Goal: Task Accomplishment & Management: Manage account settings

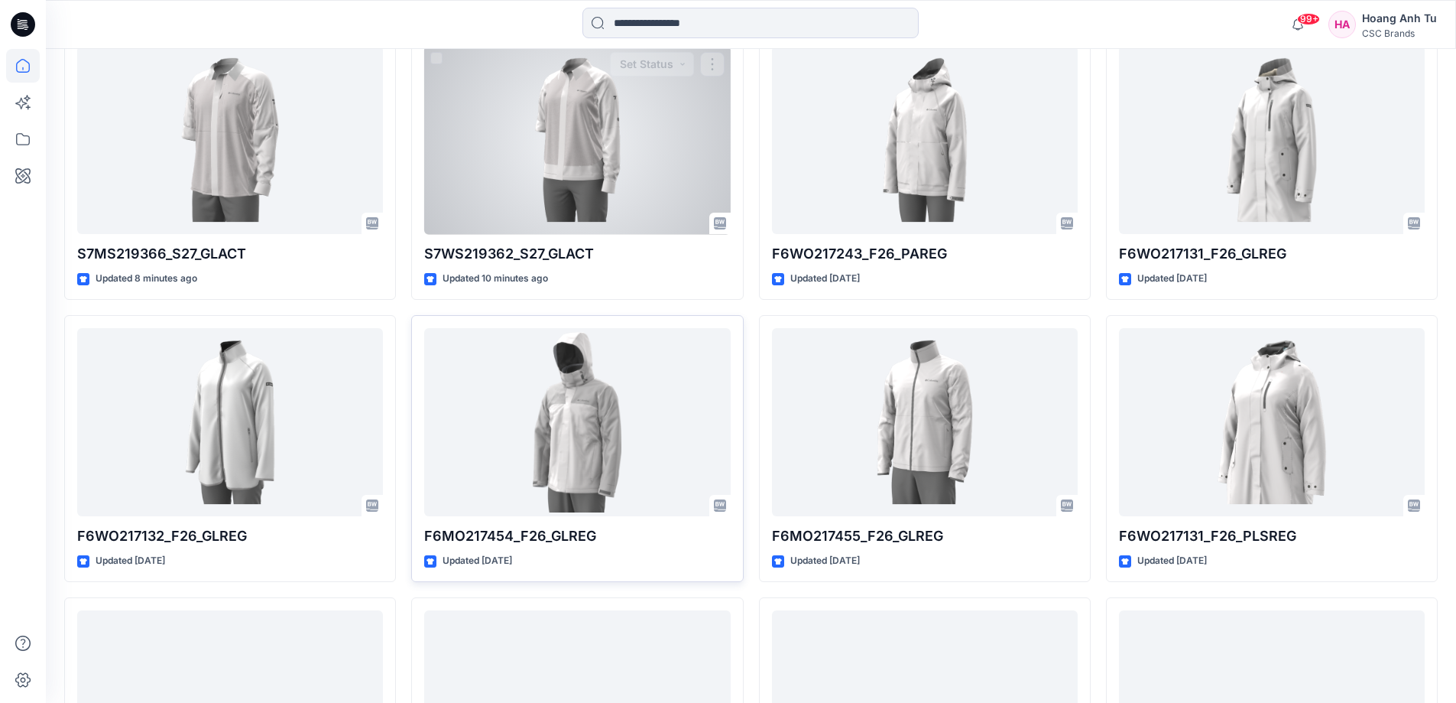
scroll to position [459, 0]
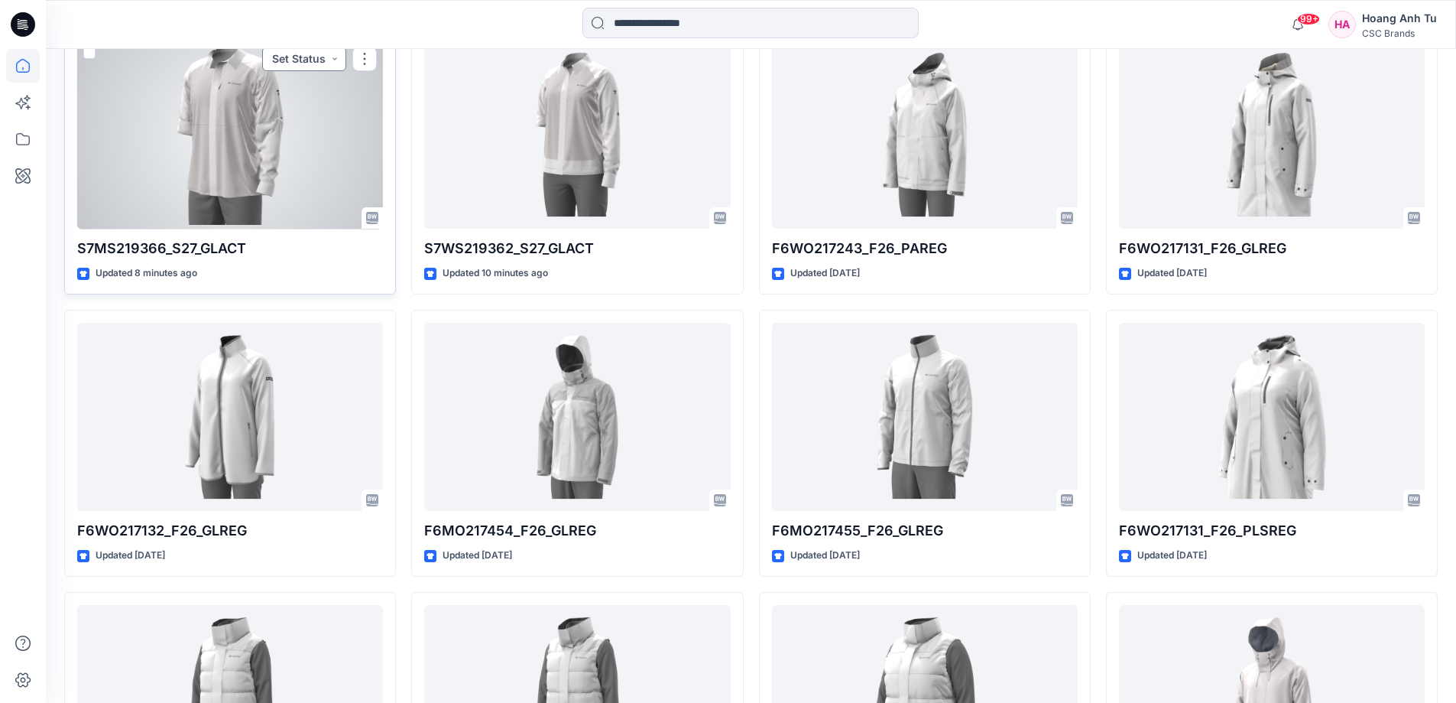
click at [337, 63] on button "Set Status" at bounding box center [304, 59] width 84 height 24
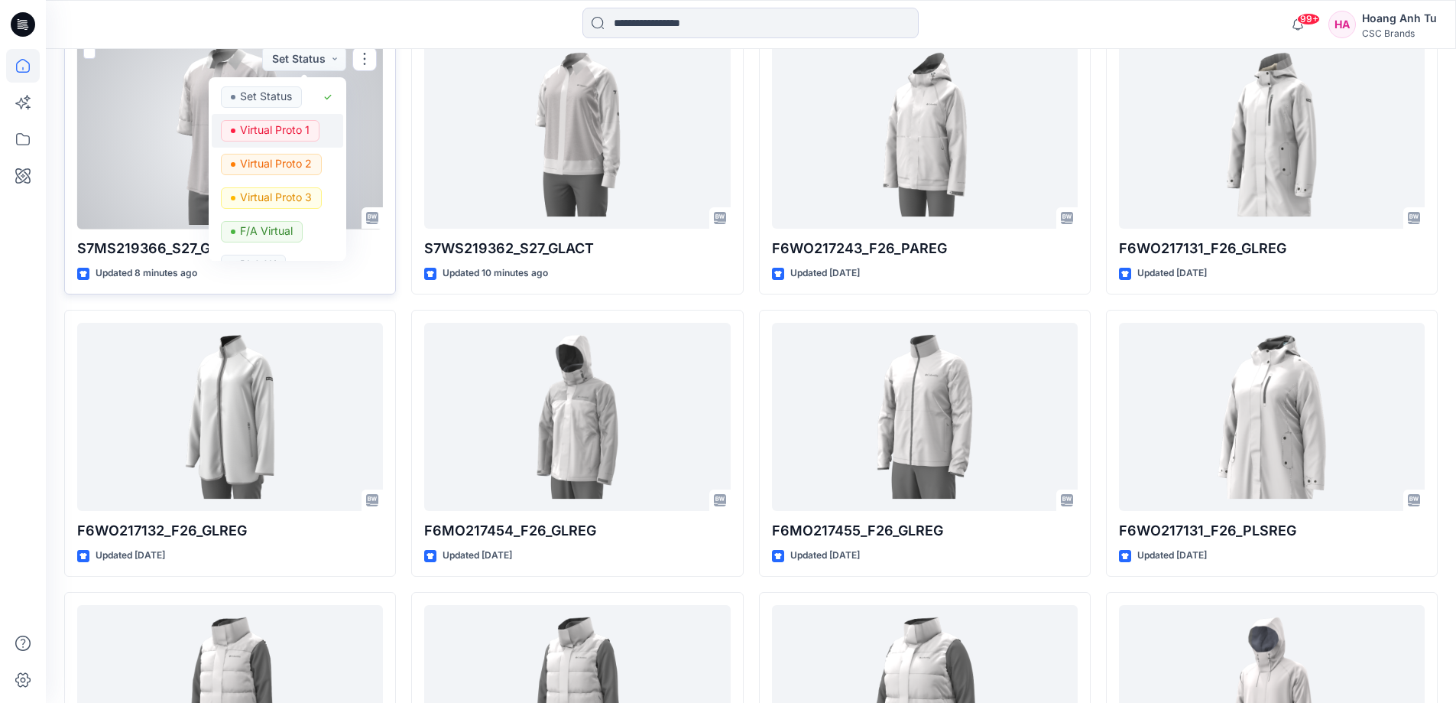
click at [291, 125] on p "Virtual Proto 1" at bounding box center [275, 130] width 70 height 20
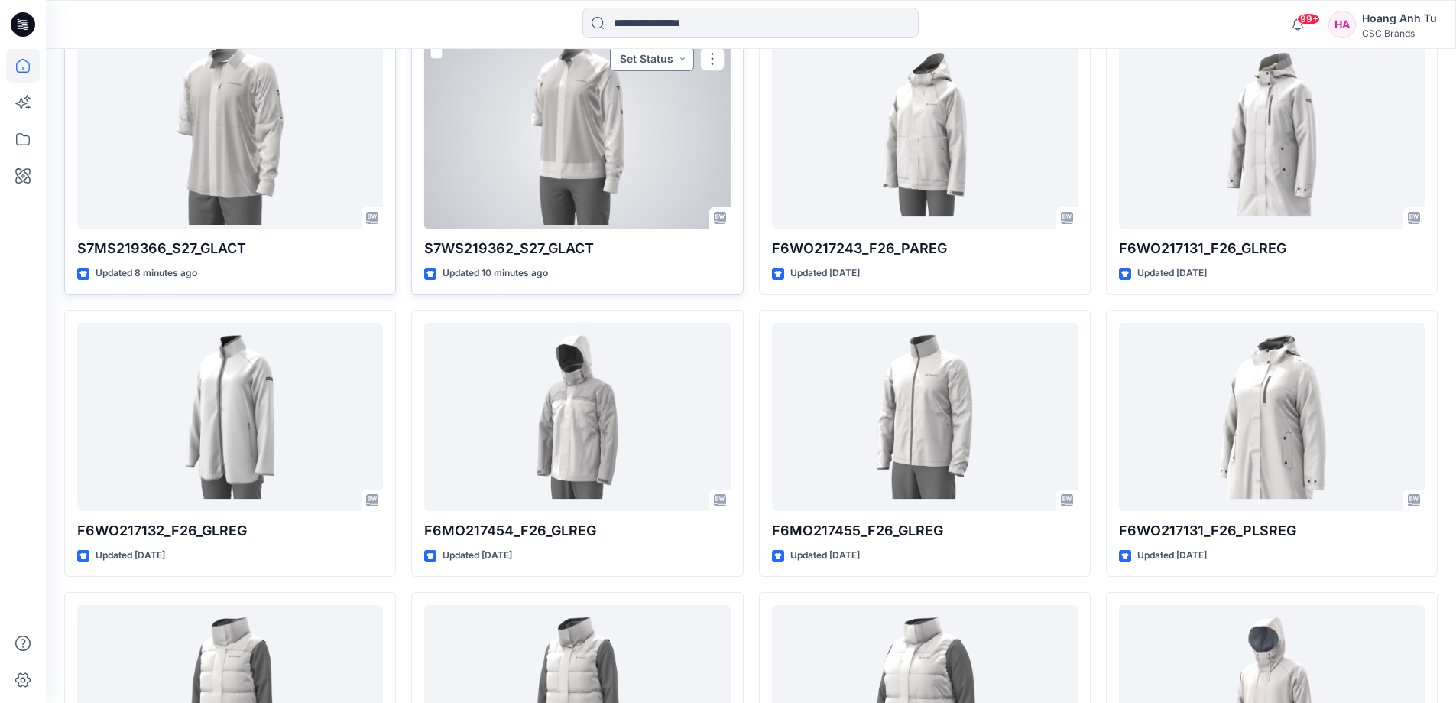
click at [670, 60] on button "Set Status" at bounding box center [652, 59] width 84 height 24
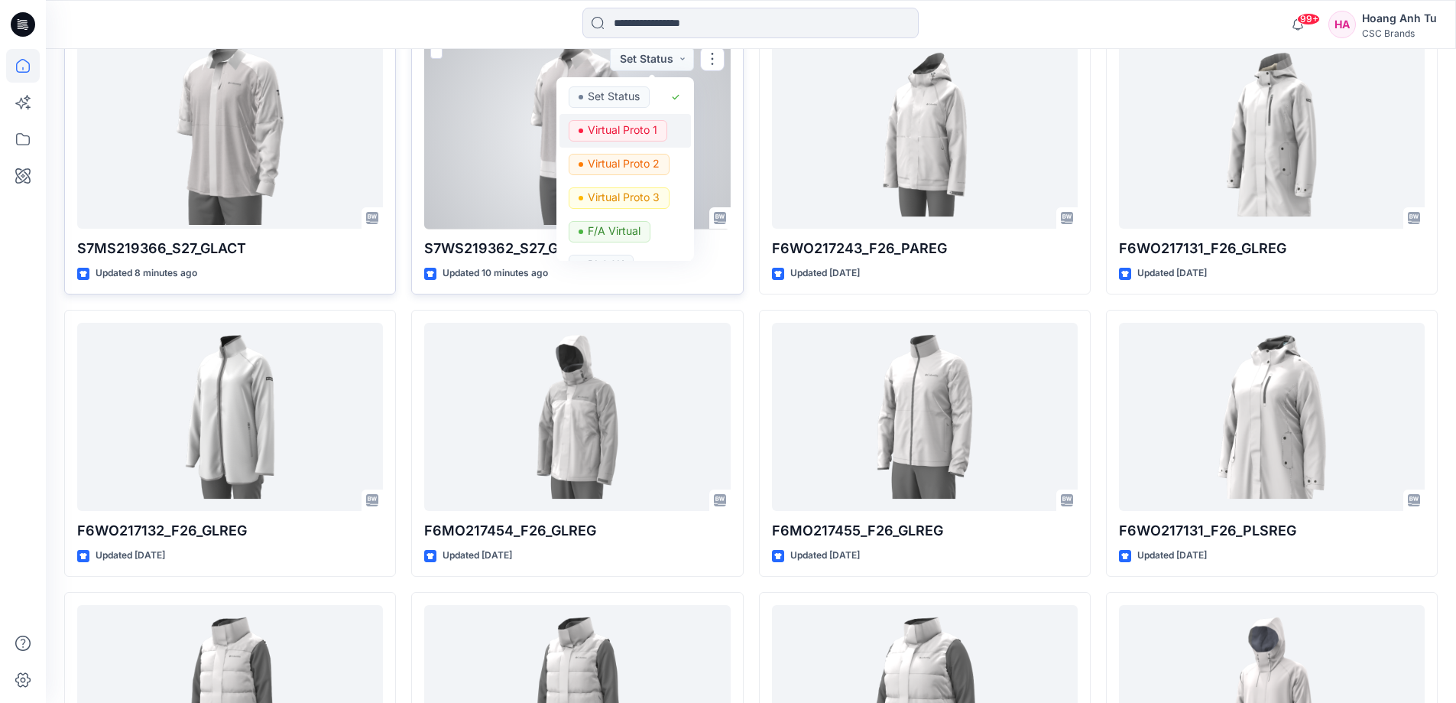
click at [639, 129] on p "Virtual Proto 1" at bounding box center [623, 130] width 70 height 20
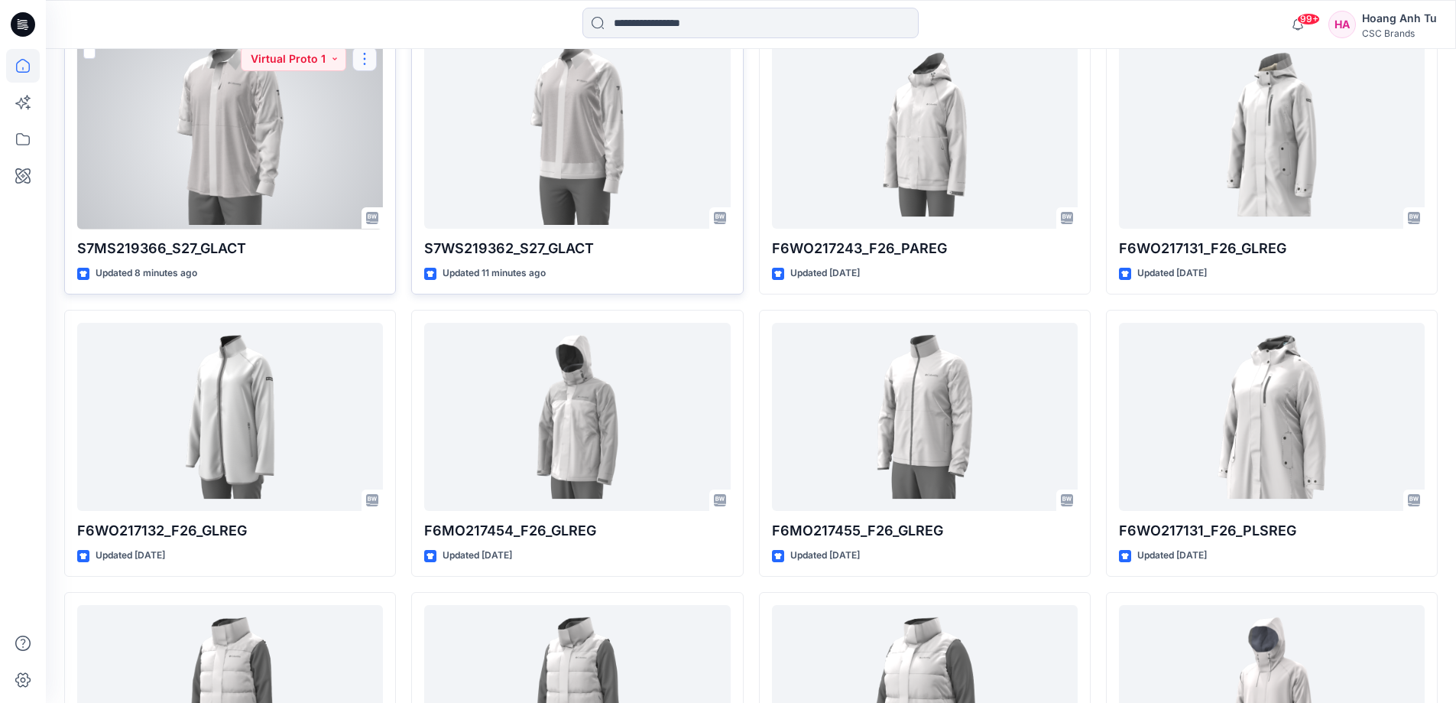
click at [360, 57] on button "button" at bounding box center [364, 59] width 24 height 24
click at [405, 96] on button "Edit" at bounding box center [438, 94] width 165 height 28
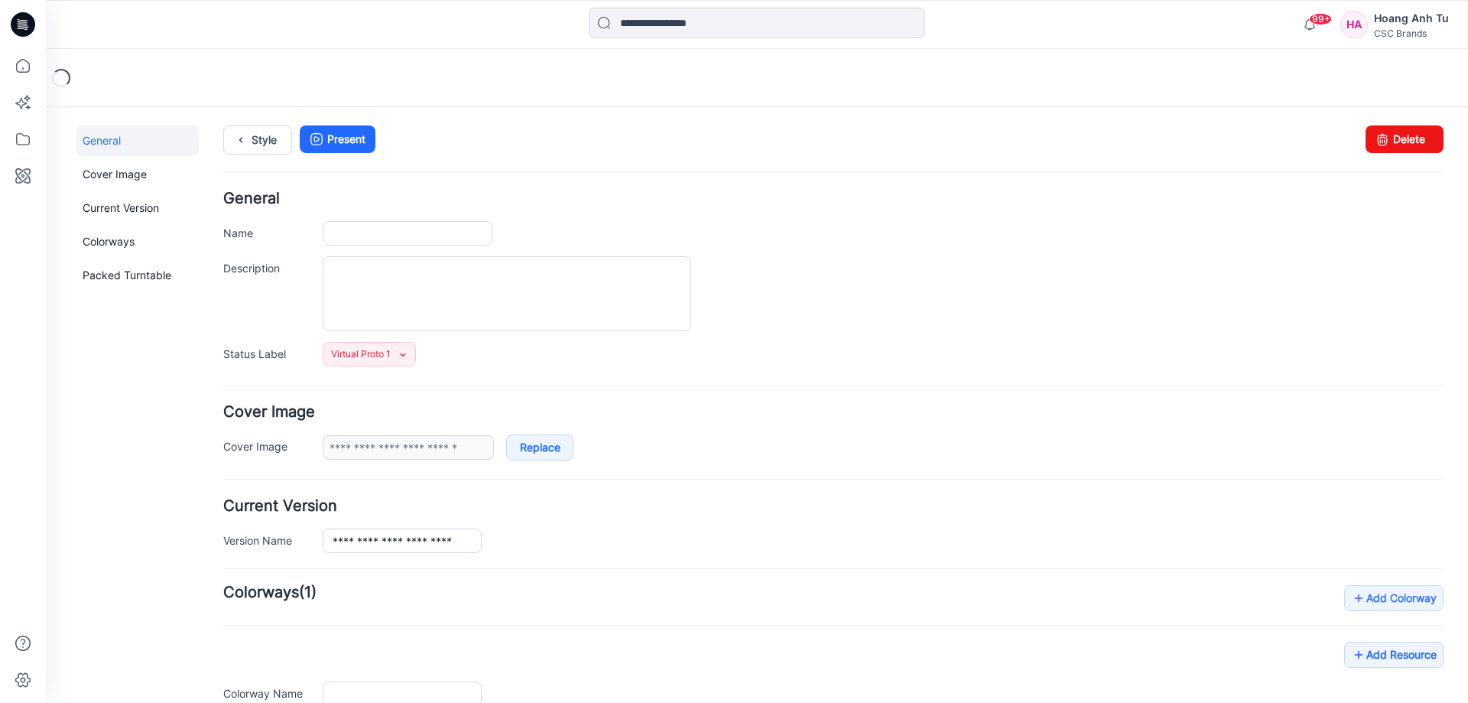
type input "**********"
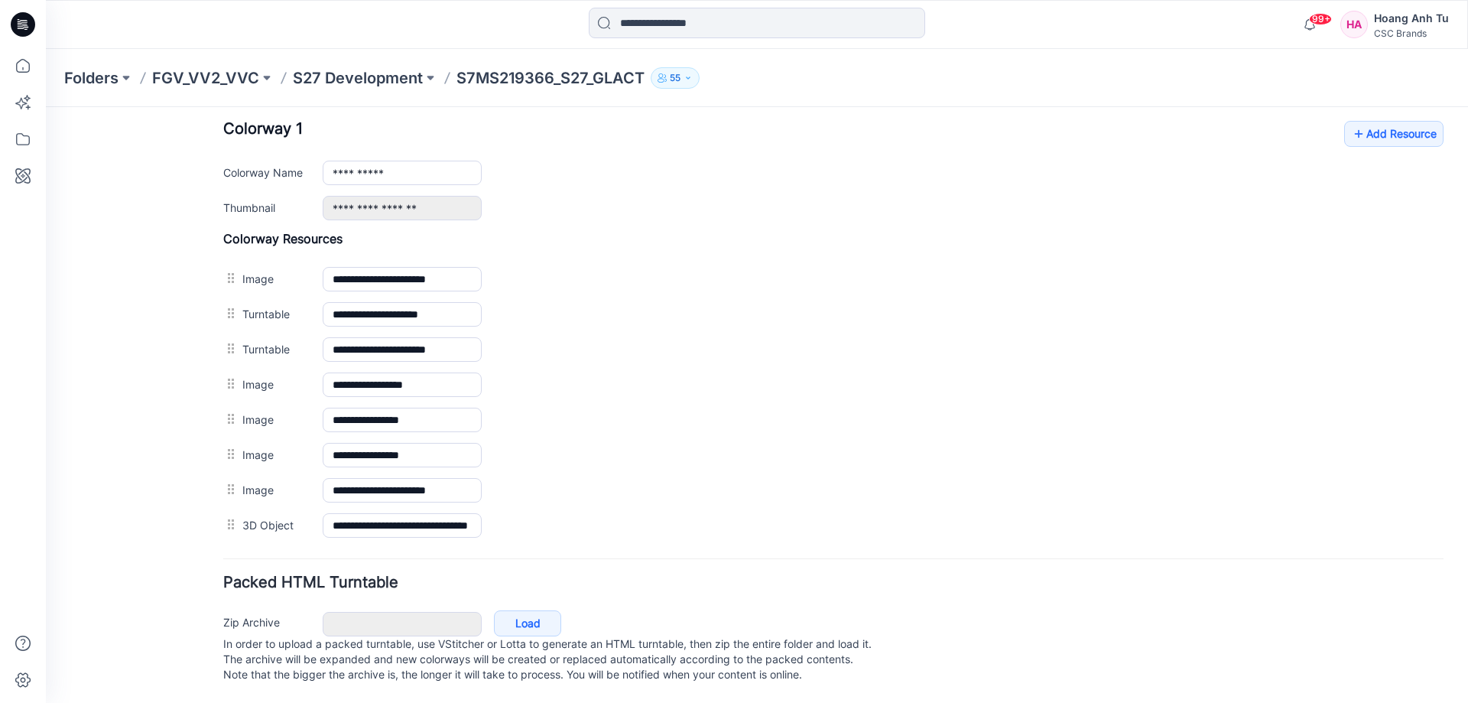
scroll to position [535, 0]
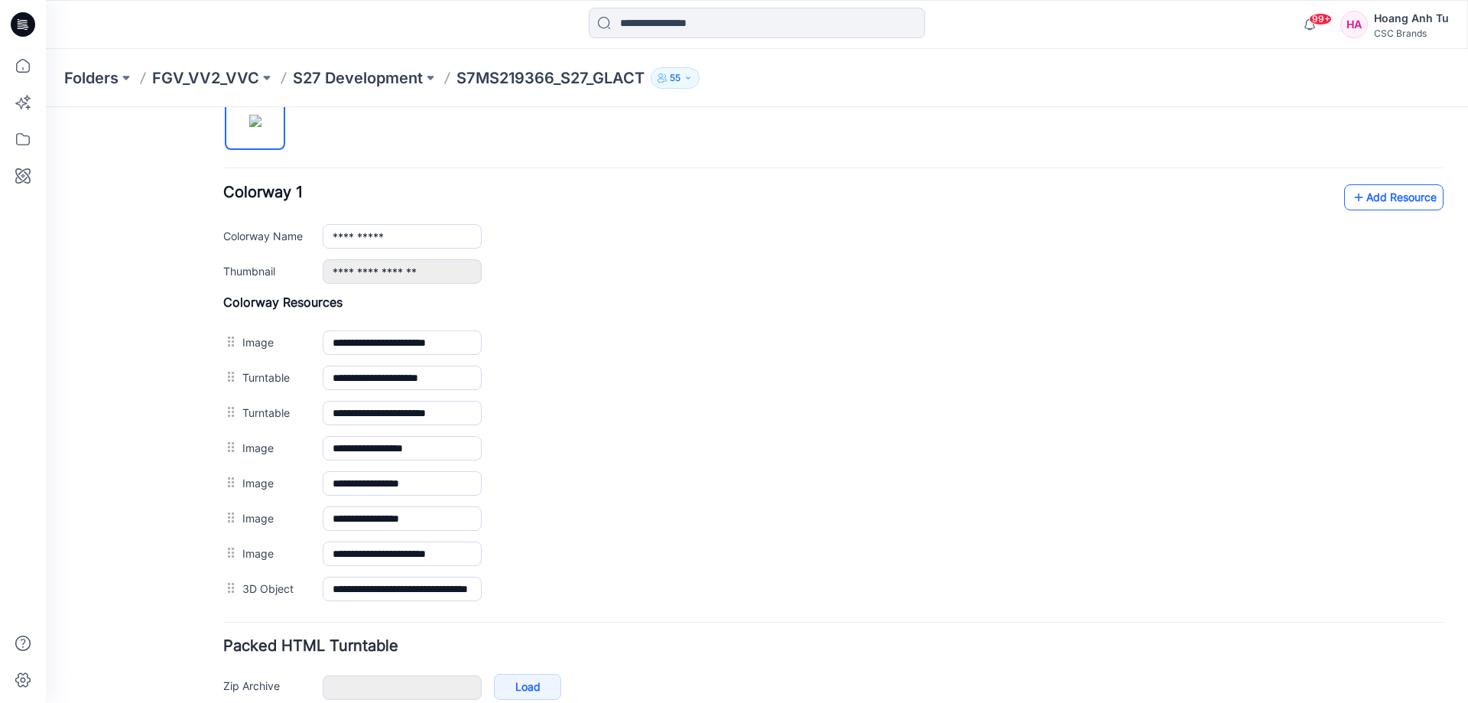
click at [1398, 203] on link "Add Resource" at bounding box center [1393, 197] width 99 height 26
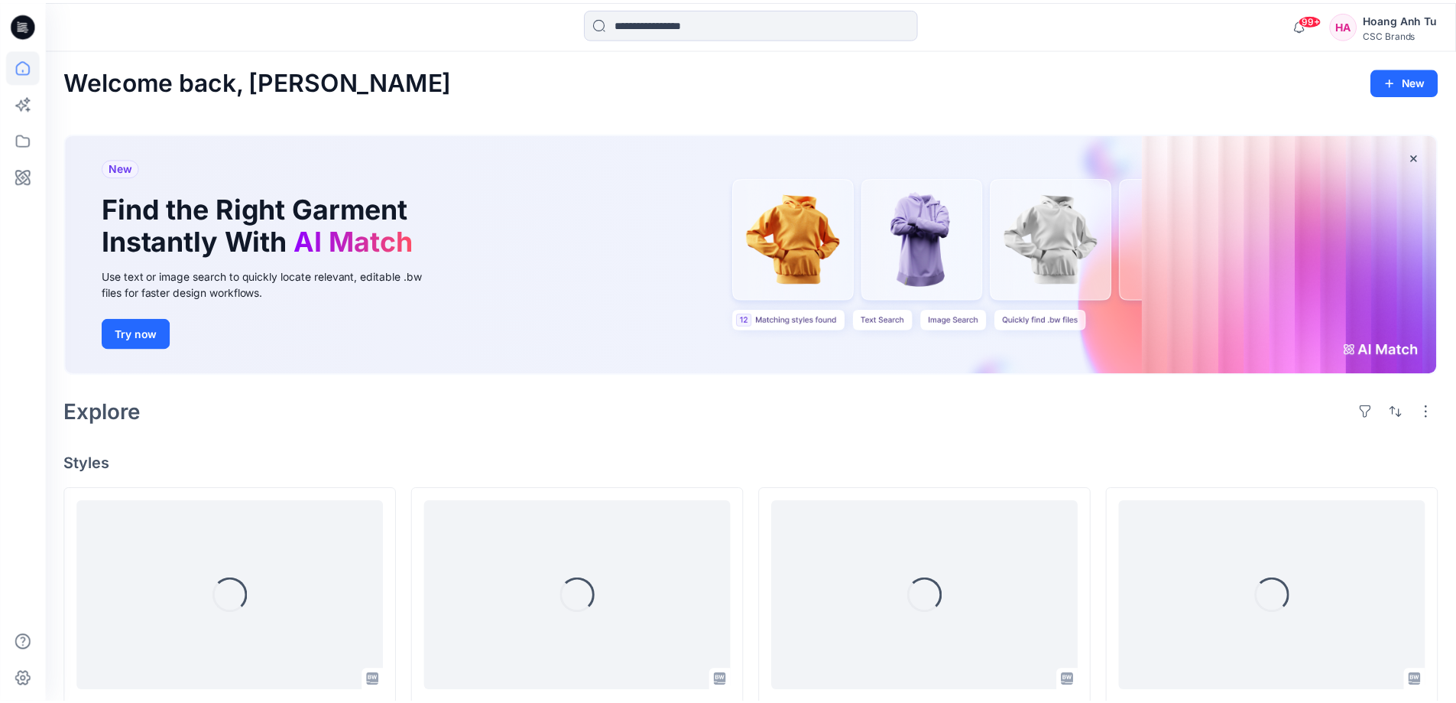
scroll to position [459, 0]
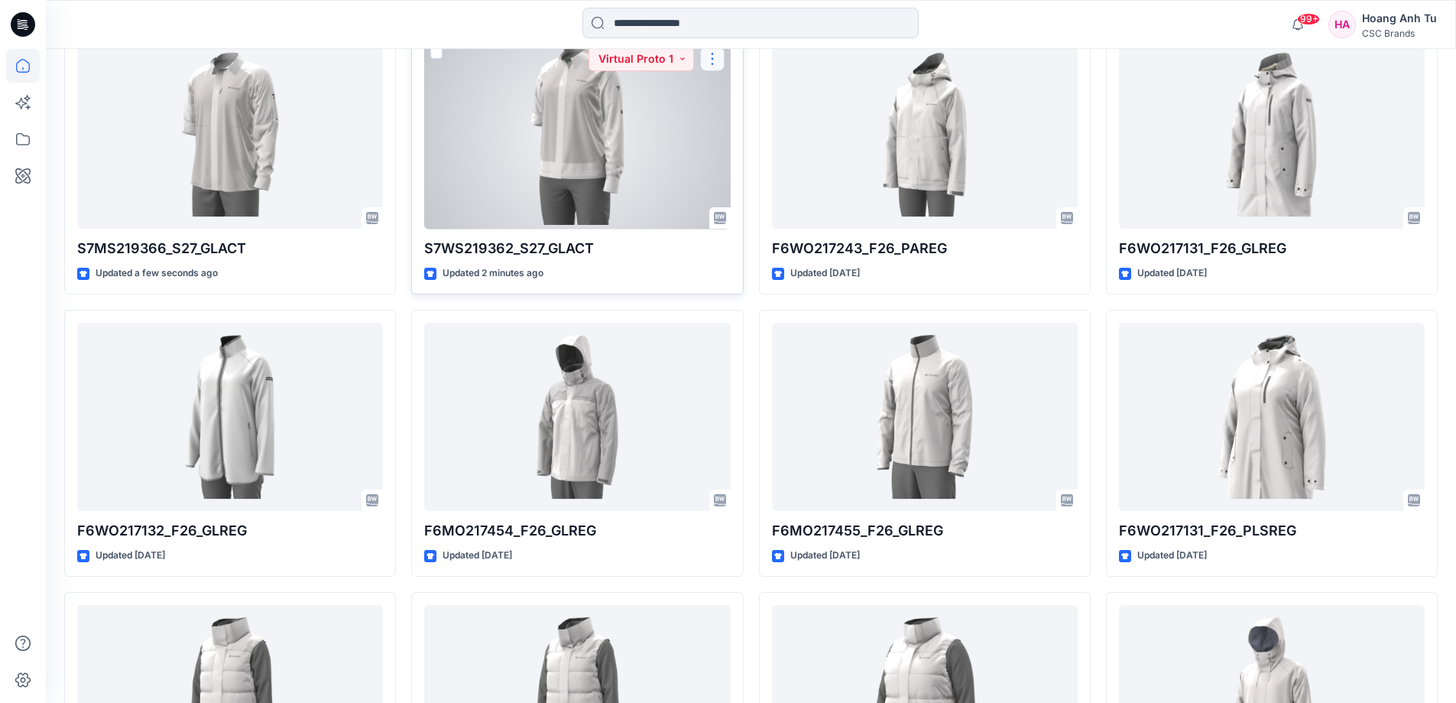
click at [711, 61] on button "button" at bounding box center [712, 59] width 24 height 24
click at [726, 91] on button "Edit" at bounding box center [785, 94] width 165 height 28
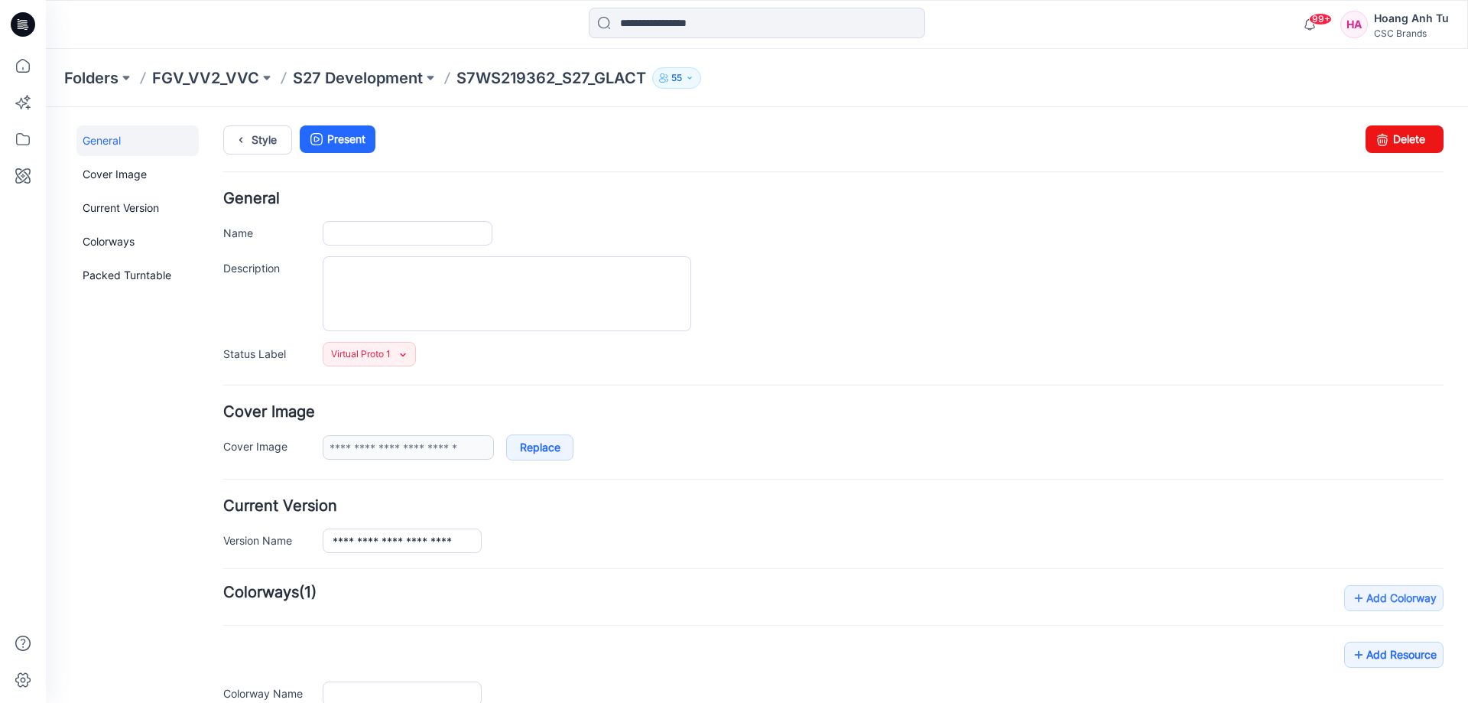
type input "**********"
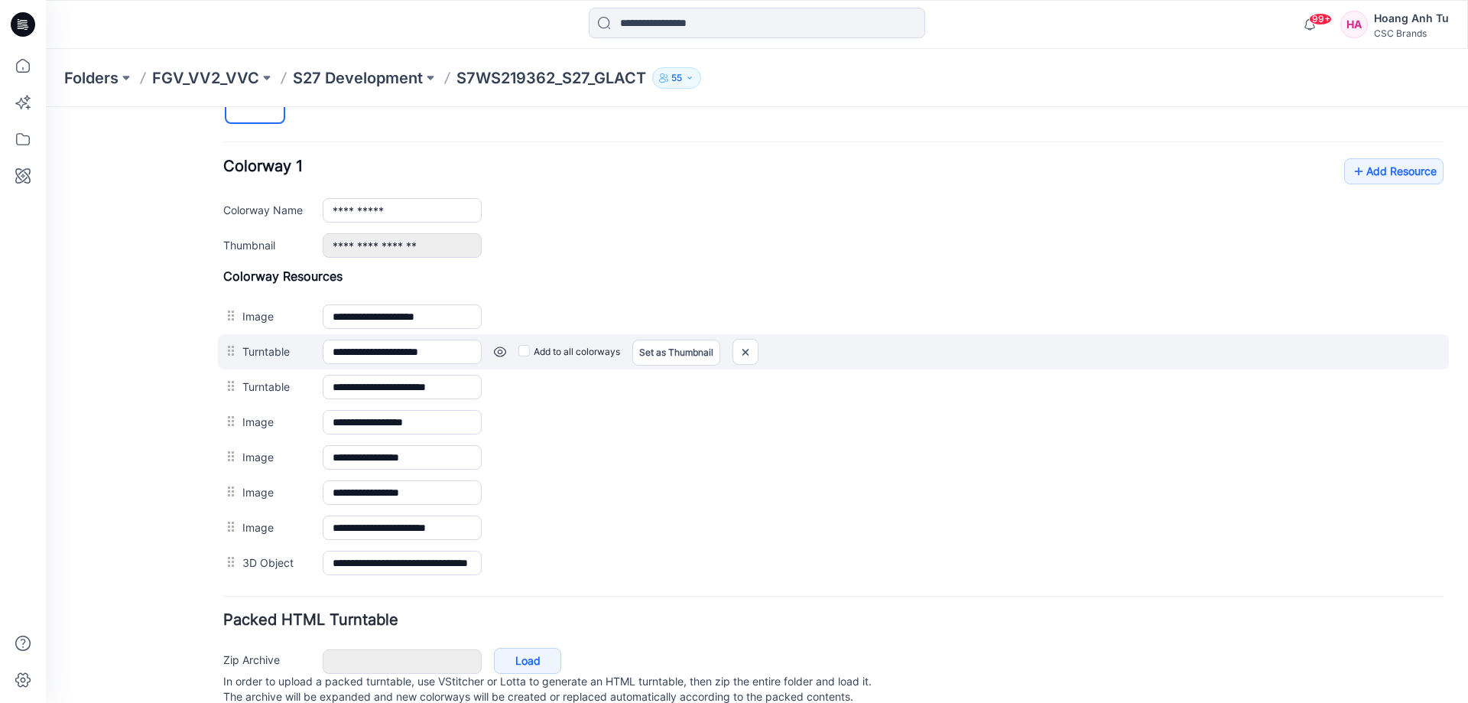
scroll to position [535, 0]
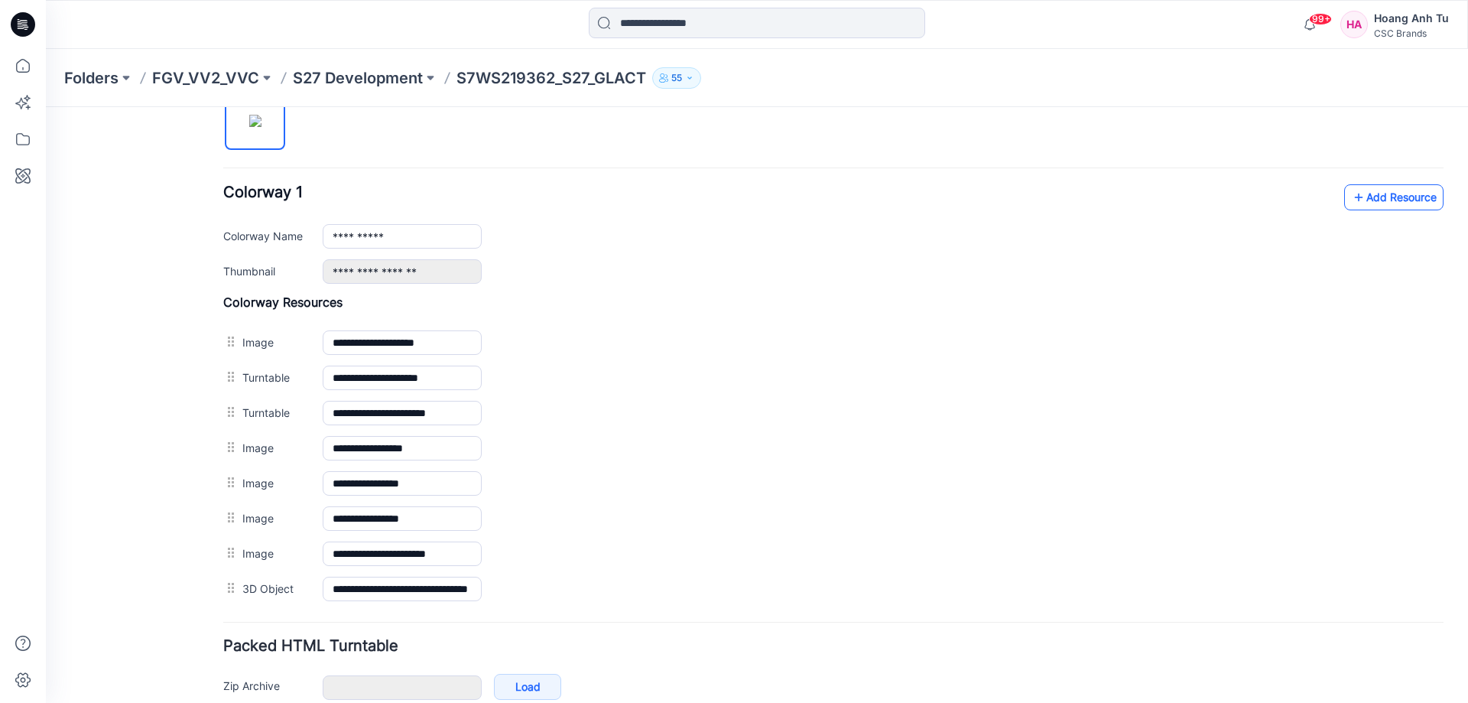
click at [1369, 197] on link "Add Resource" at bounding box center [1393, 197] width 99 height 26
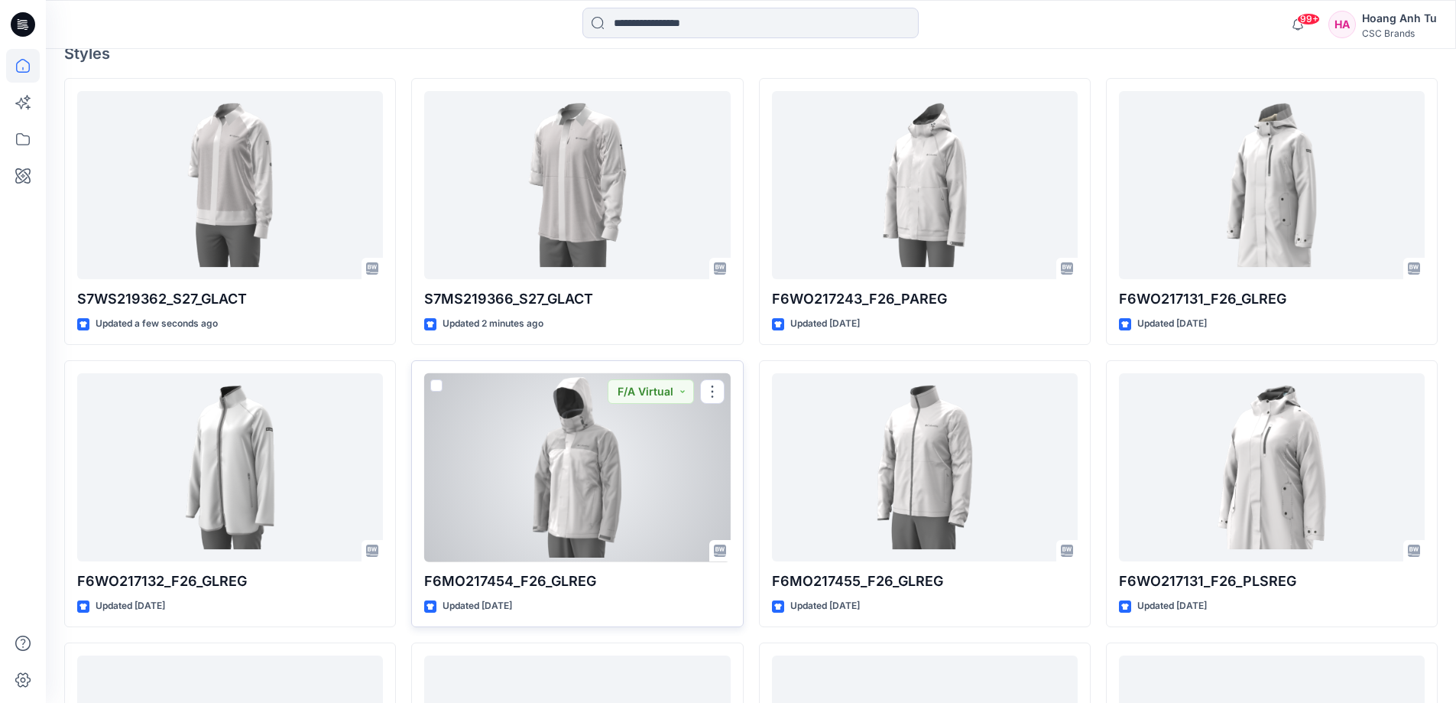
scroll to position [306, 0]
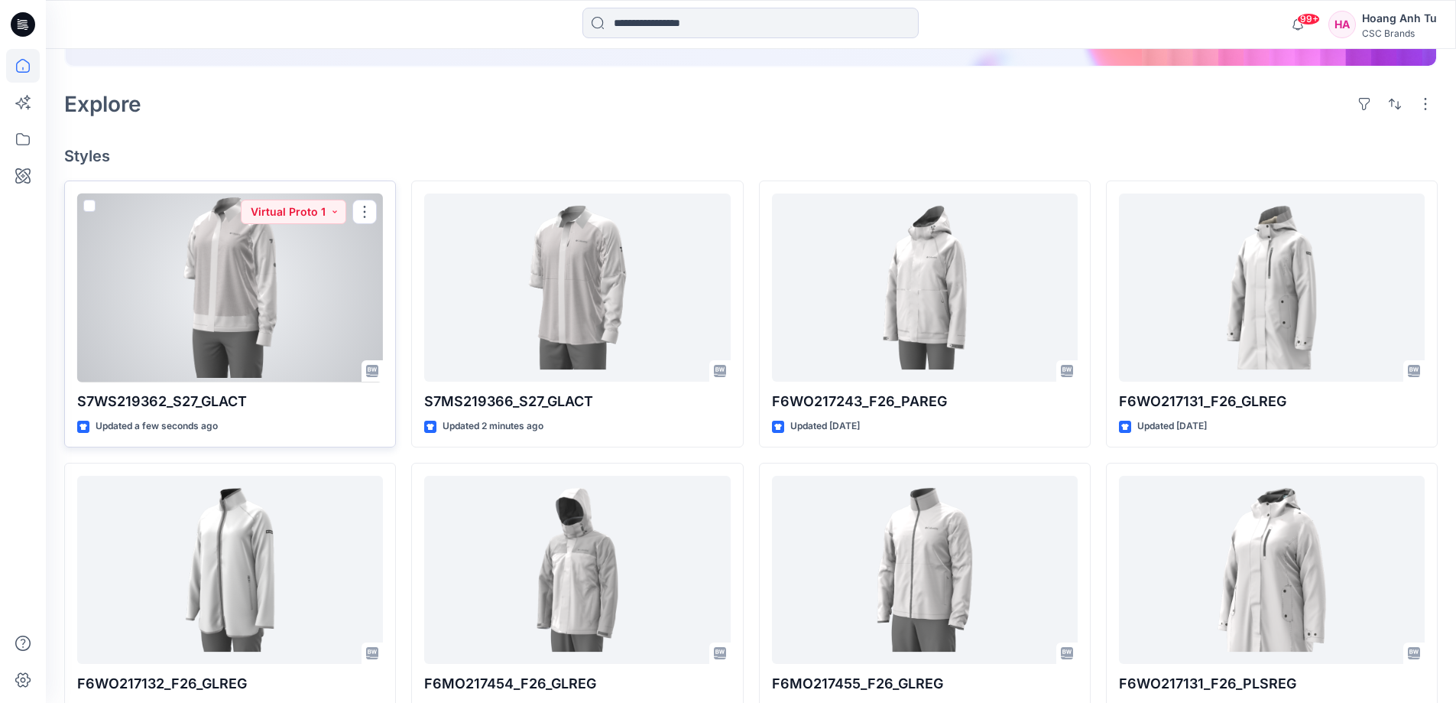
click at [86, 204] on span at bounding box center [89, 206] width 12 height 12
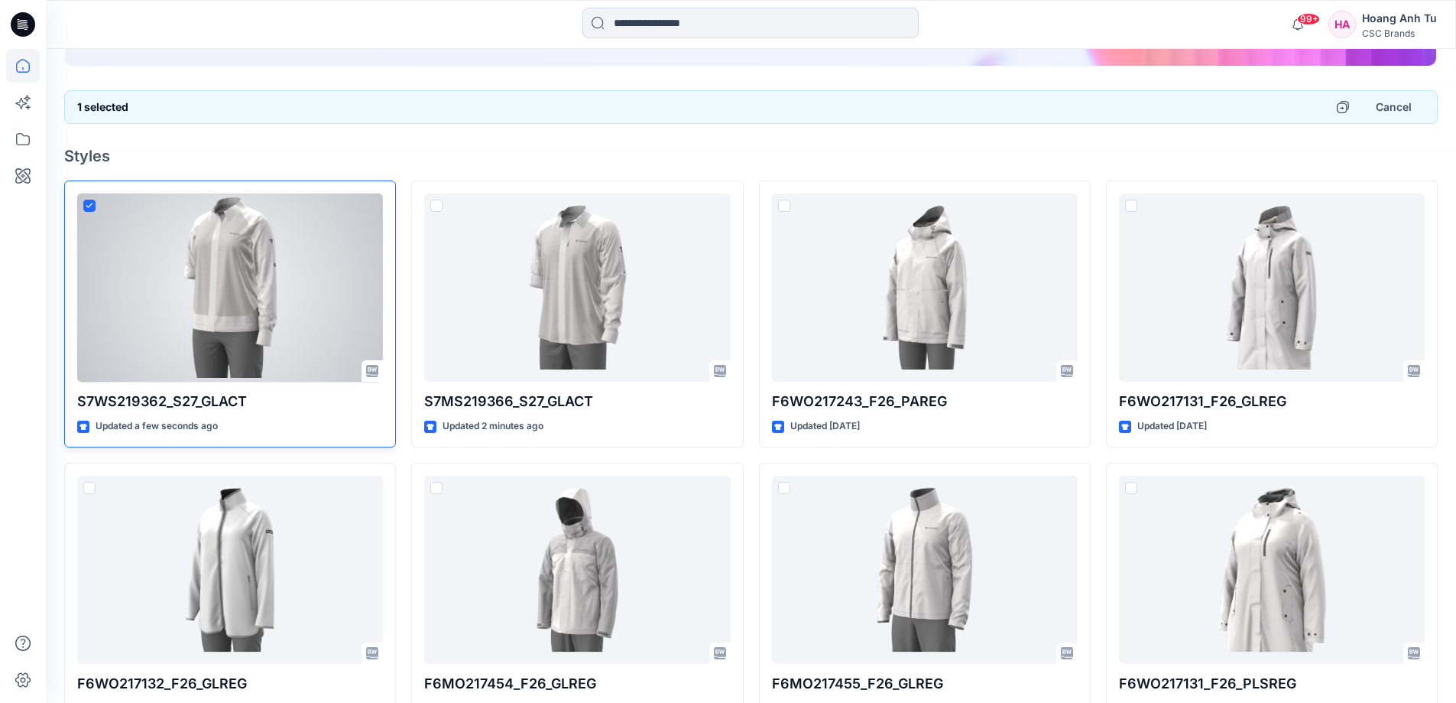
click at [91, 206] on icon at bounding box center [89, 205] width 7 height 5
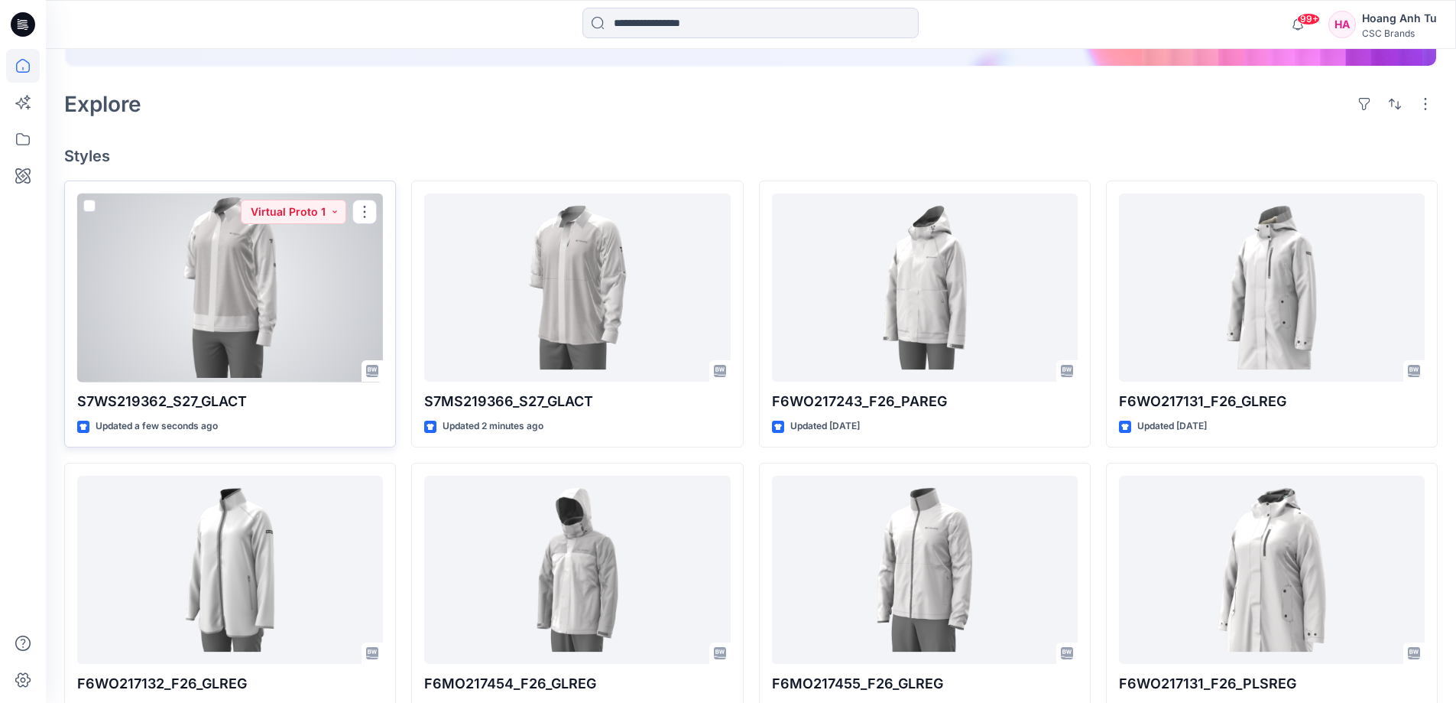
click at [89, 206] on span at bounding box center [89, 206] width 12 height 12
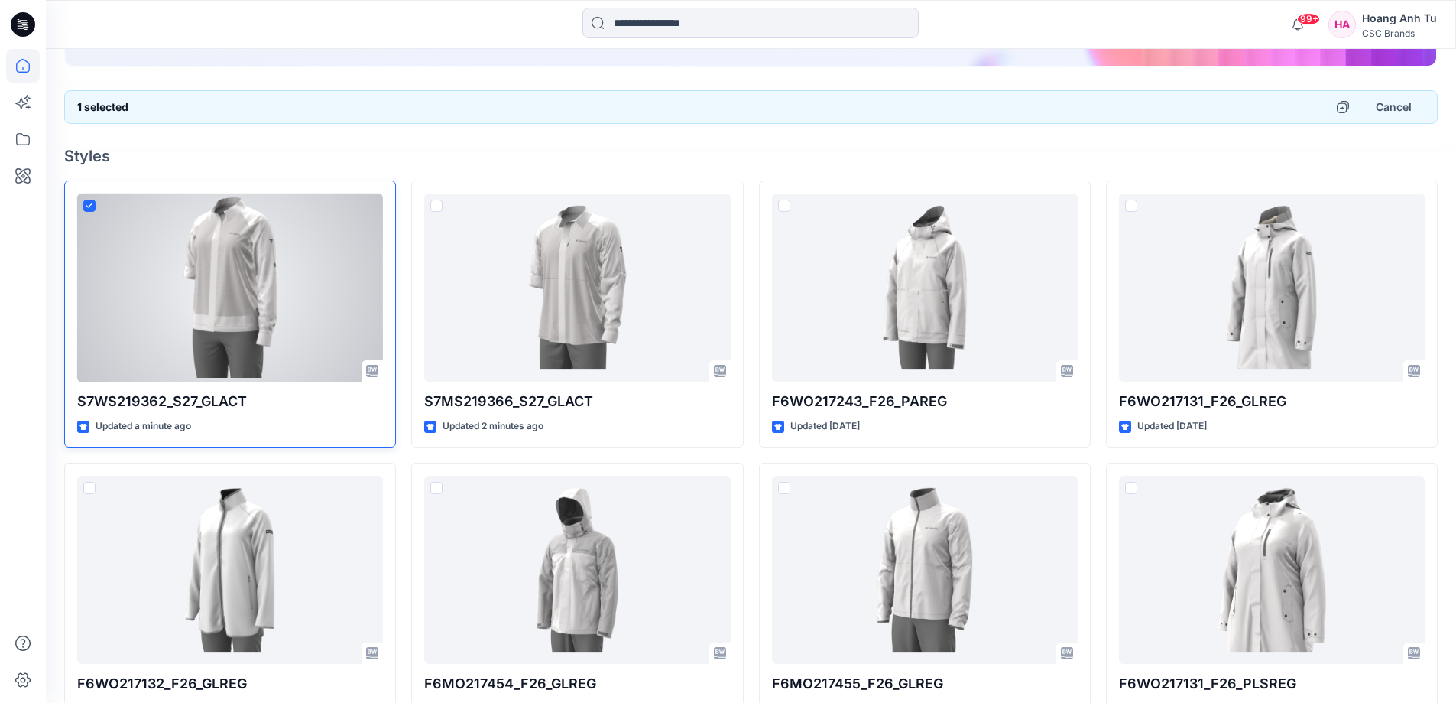
click at [89, 206] on icon at bounding box center [89, 205] width 7 height 5
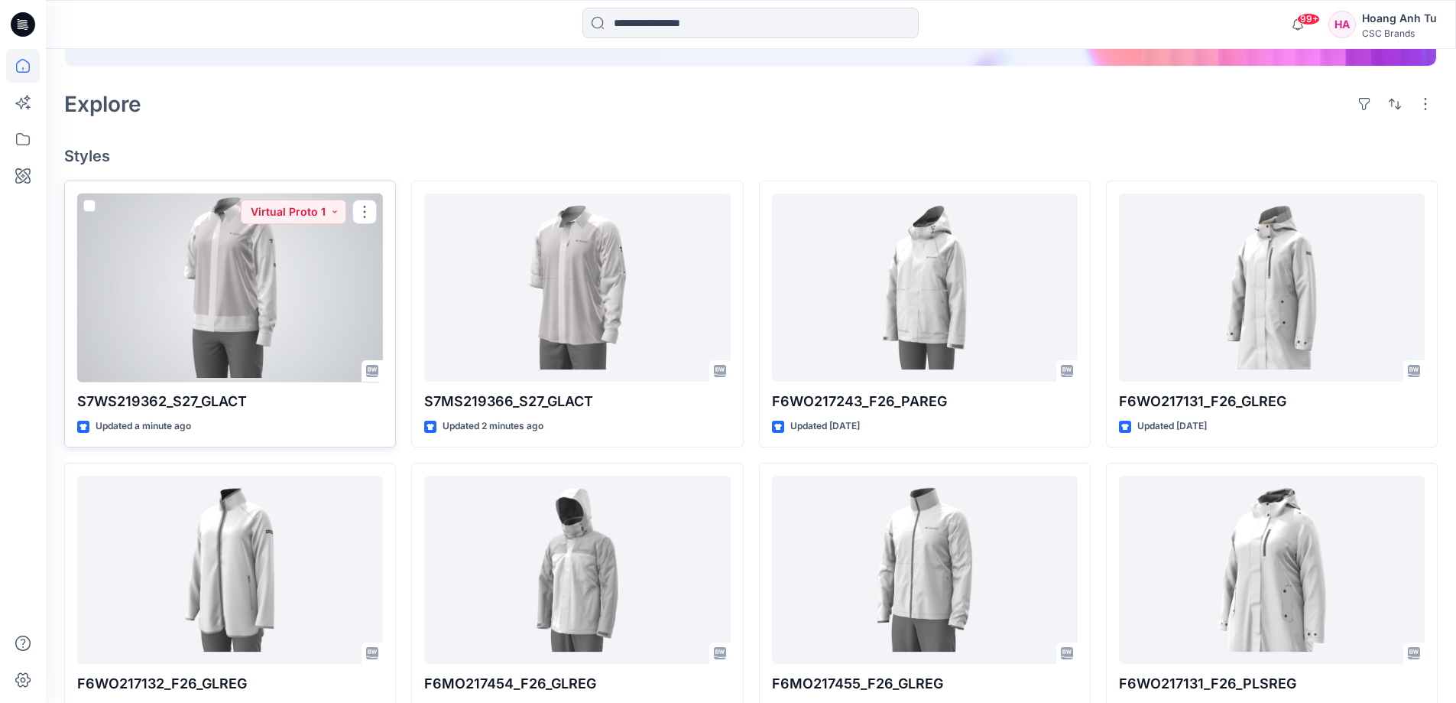
click at [89, 201] on span at bounding box center [89, 206] width 12 height 12
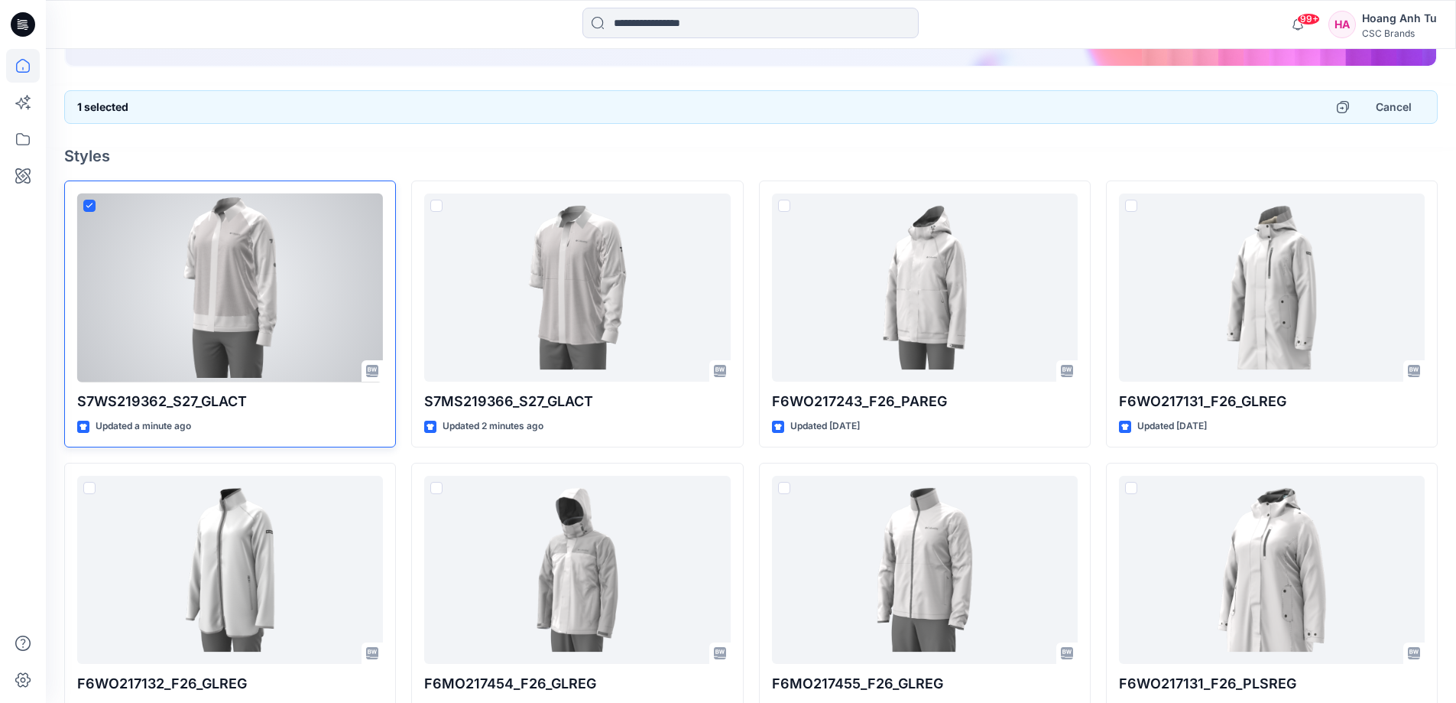
click at [89, 201] on span at bounding box center [89, 206] width 12 height 12
